Goal: Information Seeking & Learning: Learn about a topic

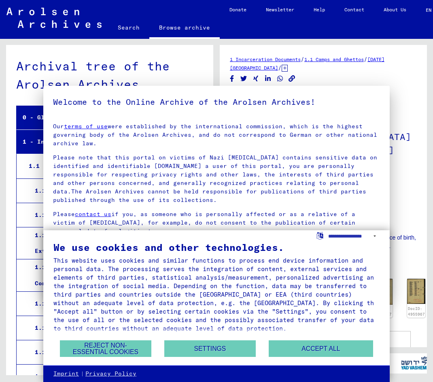
scroll to position [2704, 0]
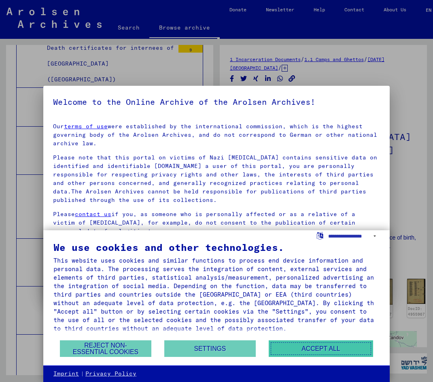
click at [346, 351] on button "Accept all" at bounding box center [321, 348] width 104 height 17
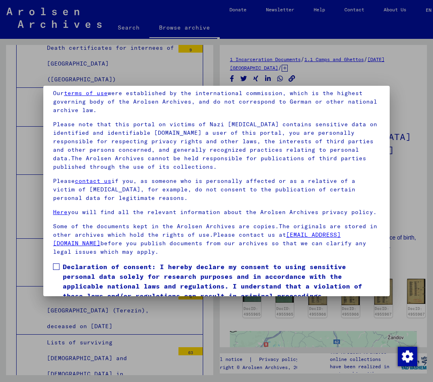
scroll to position [67, 0]
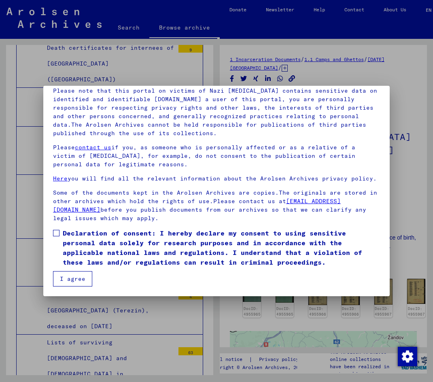
click at [59, 230] on label "Declaration of consent: I hereby declare my consent to using sensitive personal…" at bounding box center [216, 247] width 327 height 39
click at [76, 281] on button "I agree" at bounding box center [72, 278] width 39 height 15
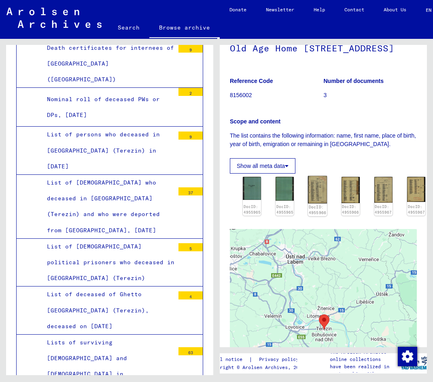
scroll to position [81, 0]
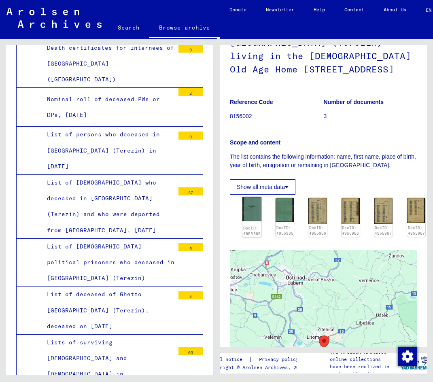
click at [253, 209] on img at bounding box center [251, 209] width 19 height 24
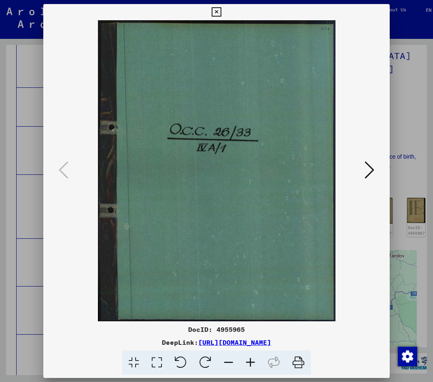
click at [371, 171] on icon at bounding box center [370, 169] width 10 height 19
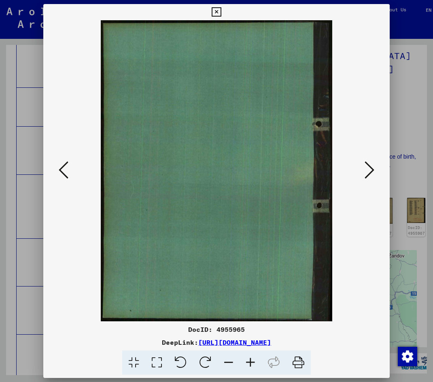
click at [369, 170] on icon at bounding box center [370, 169] width 10 height 19
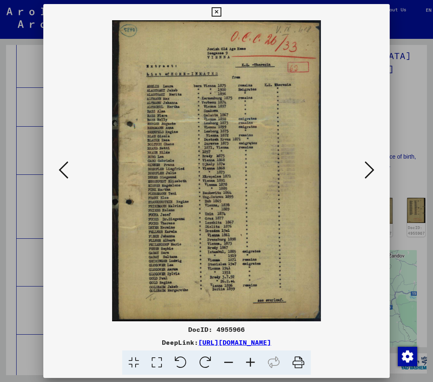
click at [369, 170] on icon at bounding box center [370, 169] width 10 height 19
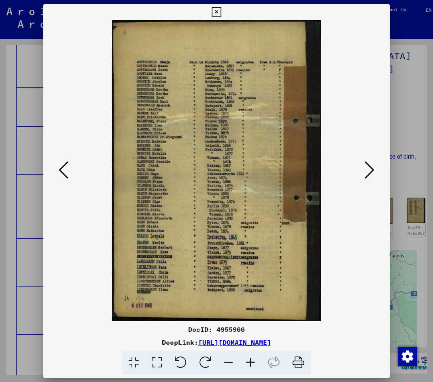
click at [369, 170] on icon at bounding box center [370, 169] width 10 height 19
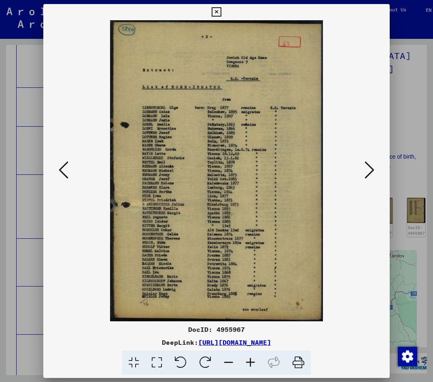
click at [365, 178] on icon at bounding box center [370, 169] width 10 height 19
